Goal: Obtain resource: Download file/media

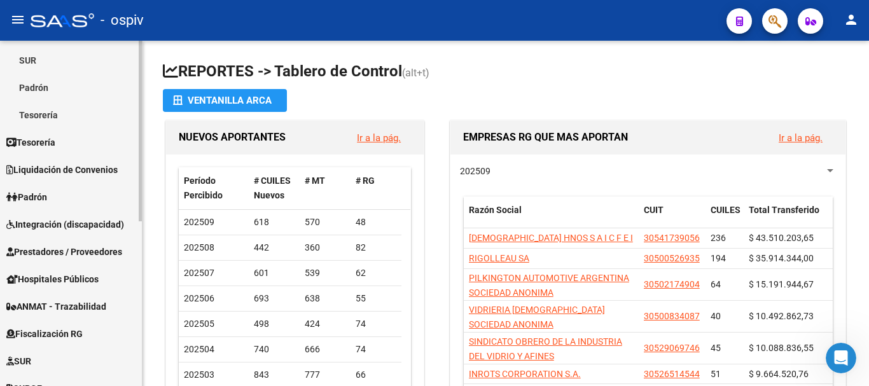
scroll to position [316, 0]
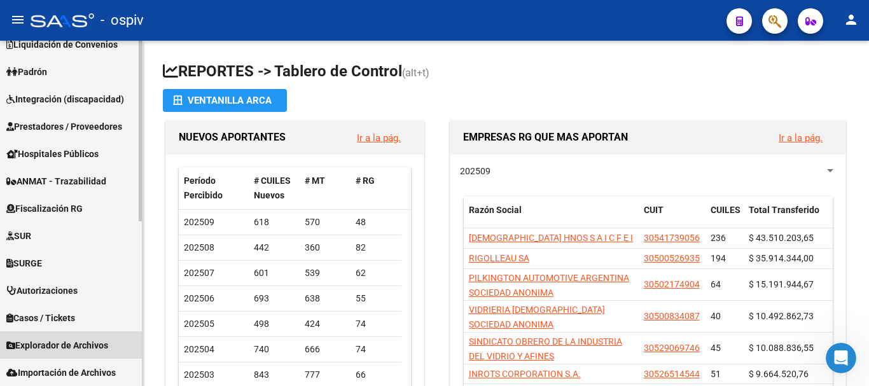
click at [72, 347] on span "Explorador de Archivos" at bounding box center [57, 345] width 102 height 14
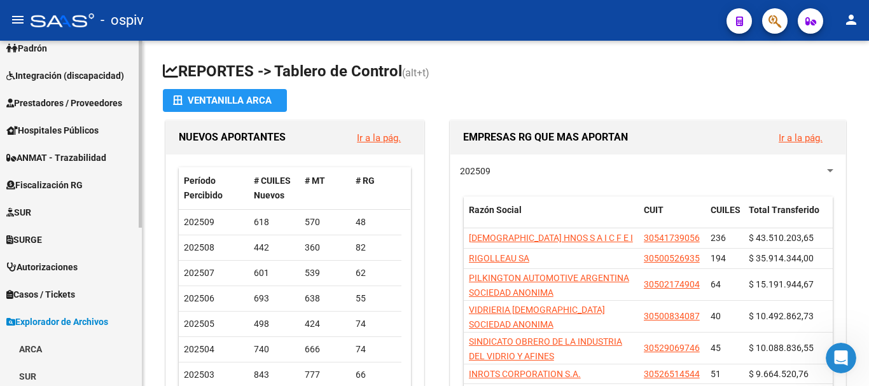
scroll to position [289, 0]
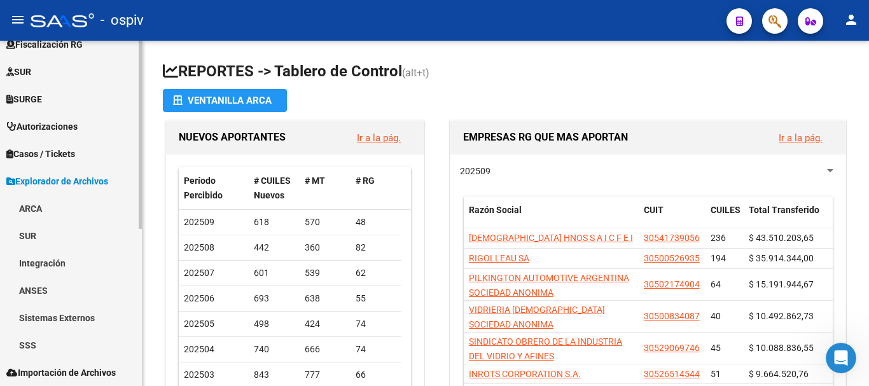
click at [31, 205] on link "ARCA" at bounding box center [71, 208] width 142 height 27
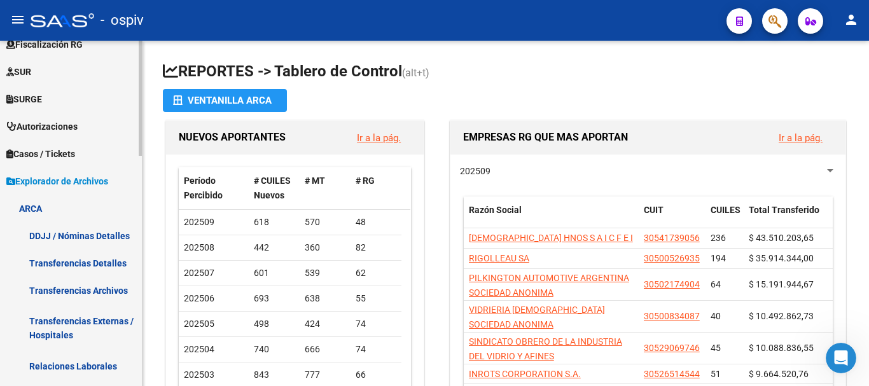
click at [52, 213] on link "ARCA" at bounding box center [71, 208] width 142 height 27
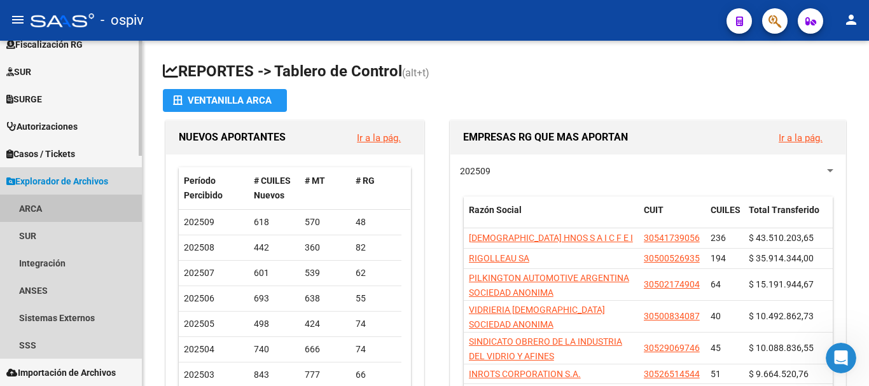
click at [52, 213] on link "ARCA" at bounding box center [71, 208] width 142 height 27
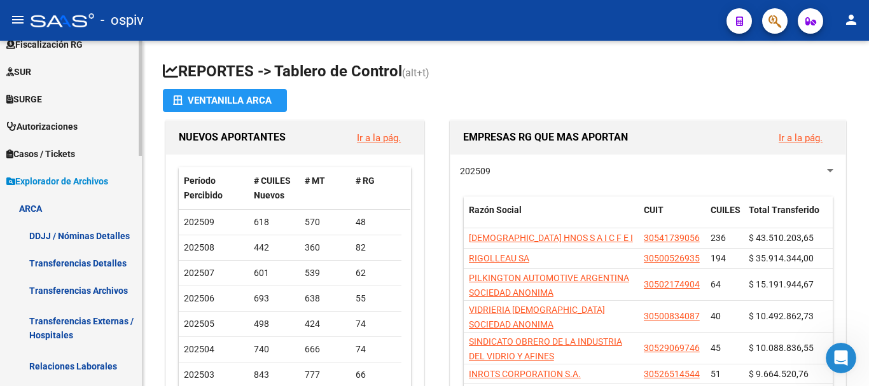
scroll to position [352, 0]
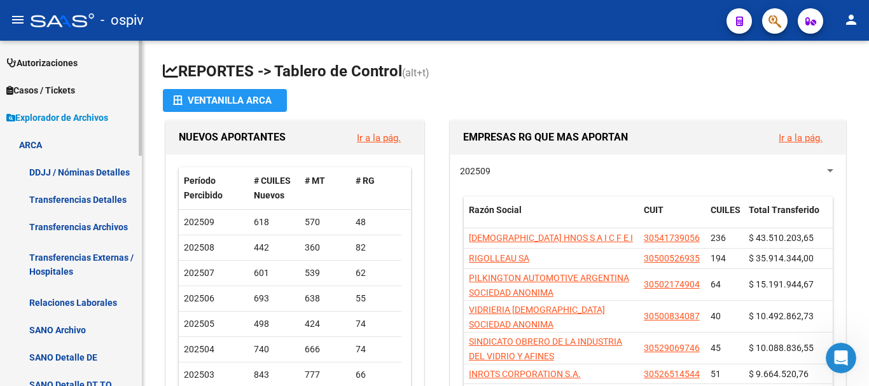
click at [81, 203] on link "Transferencias Detalles" at bounding box center [71, 199] width 142 height 27
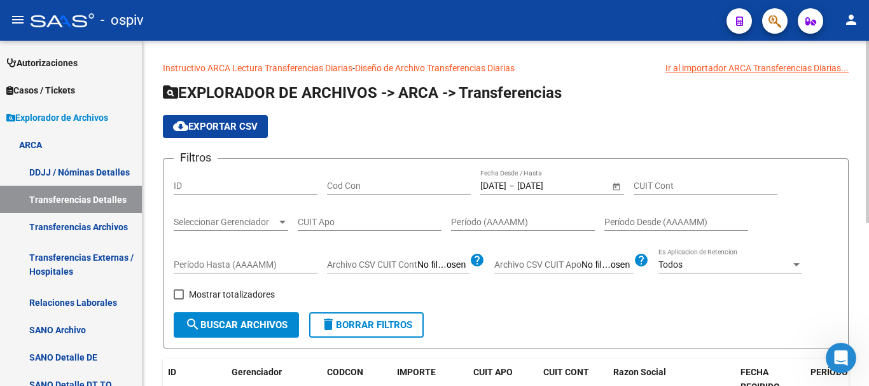
click at [544, 184] on input "[DATE]" at bounding box center [548, 186] width 62 height 11
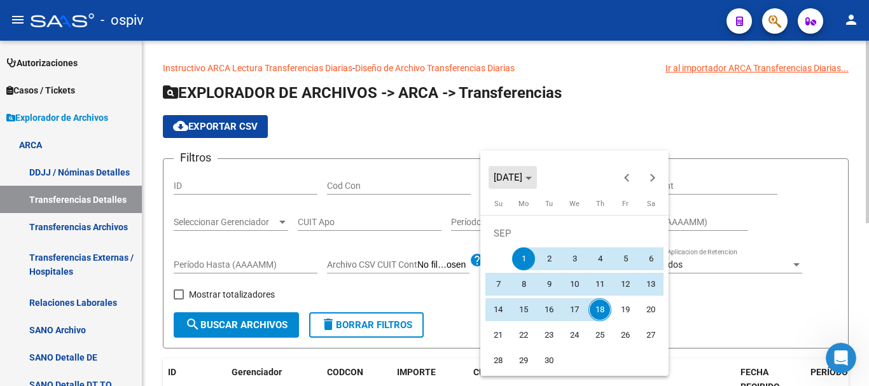
click at [537, 184] on span "Choose month and year" at bounding box center [512, 177] width 48 height 31
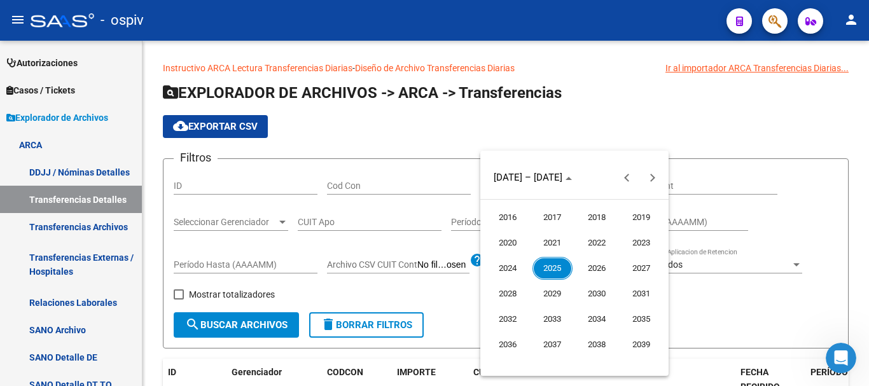
click at [556, 270] on span "2025" at bounding box center [552, 268] width 40 height 23
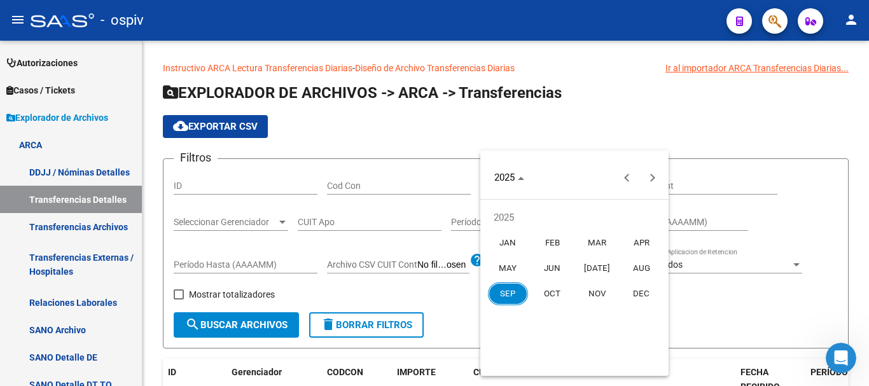
click at [556, 270] on span "JUN" at bounding box center [552, 268] width 40 height 23
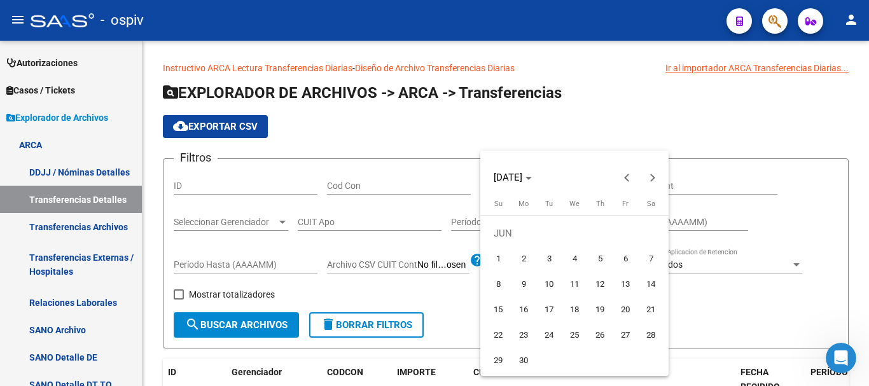
click at [576, 312] on span "18" at bounding box center [574, 309] width 23 height 23
type input "[DATE]"
click at [573, 308] on span "18" at bounding box center [574, 309] width 23 height 23
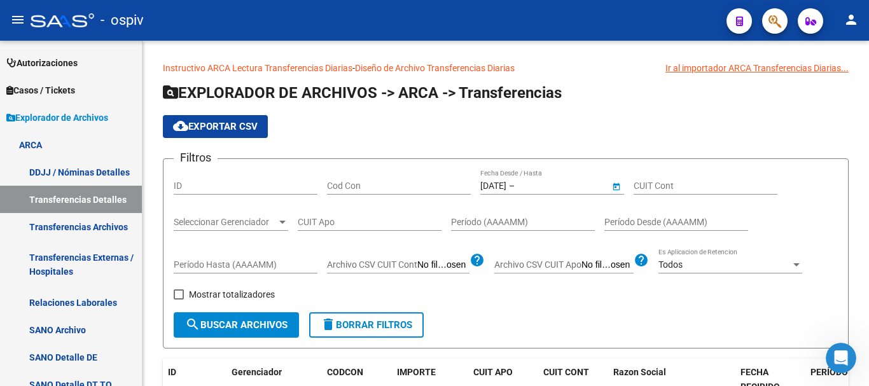
type input "[DATE]"
click at [577, 182] on input "[DATE]" at bounding box center [548, 186] width 62 height 11
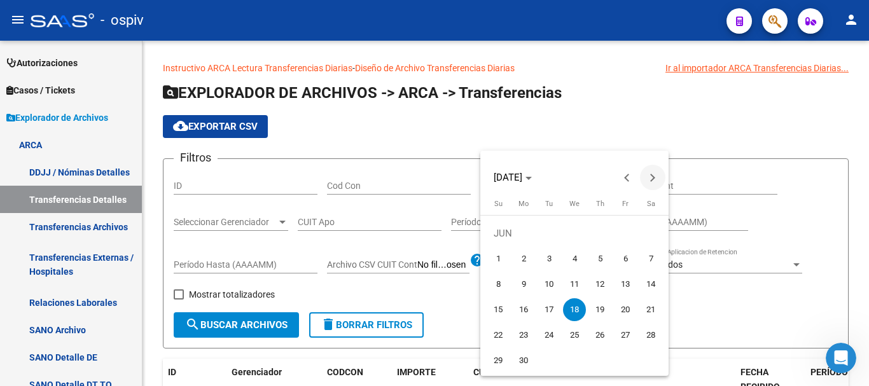
click at [658, 176] on span "Next month" at bounding box center [652, 177] width 25 height 25
click at [655, 177] on button "Next month" at bounding box center [652, 177] width 25 height 25
click at [655, 178] on span "Next month" at bounding box center [652, 177] width 25 height 25
click at [597, 310] on span "18" at bounding box center [599, 309] width 23 height 23
type input "[DATE]"
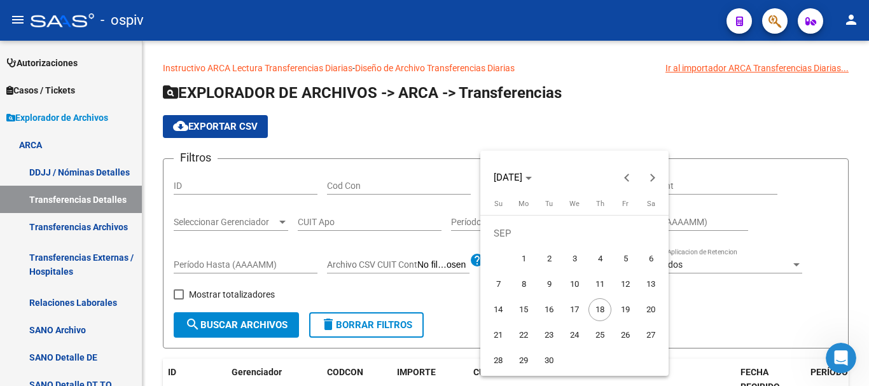
click at [597, 310] on span "18" at bounding box center [599, 309] width 23 height 23
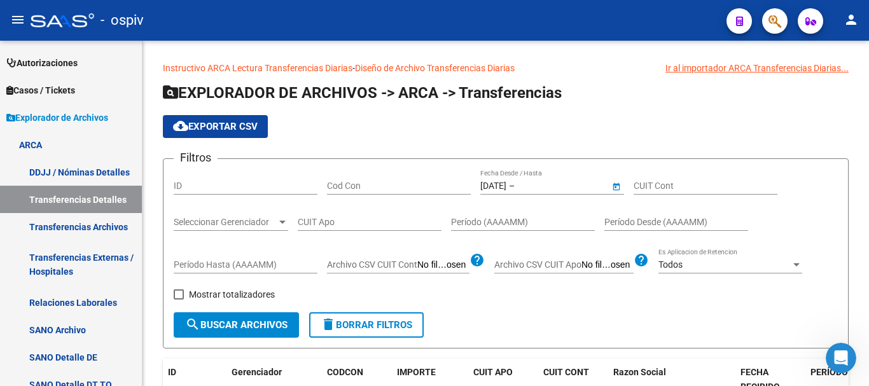
type input "[DATE]"
click at [209, 330] on span "search Buscar Archivos" at bounding box center [236, 324] width 102 height 11
click at [206, 127] on span "cloud_download Exportar CSV" at bounding box center [215, 126] width 85 height 11
